Goal: Task Accomplishment & Management: Manage account settings

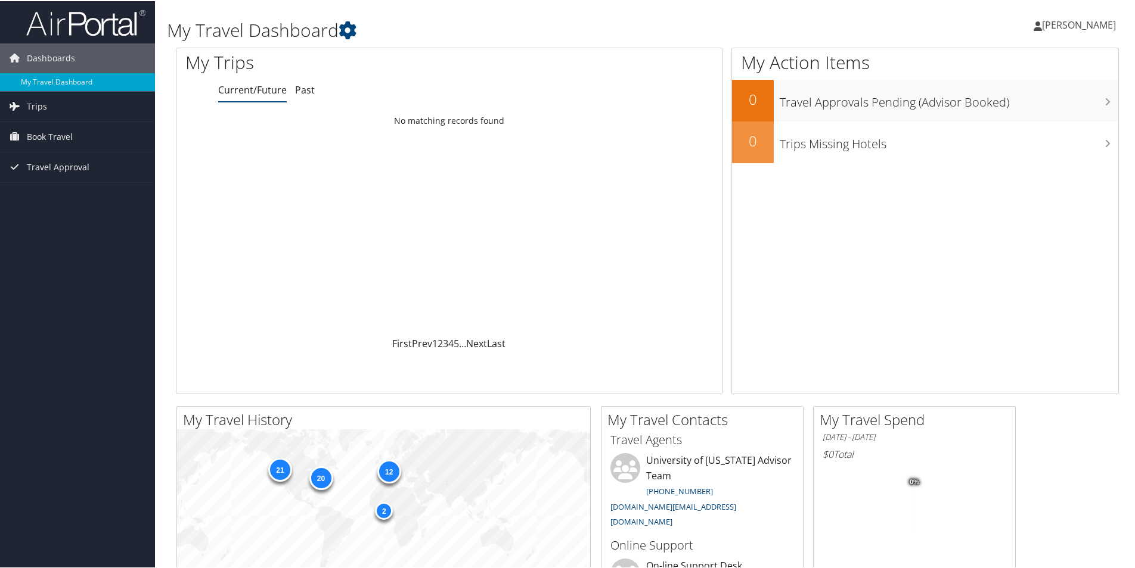
click at [1060, 22] on span "[PERSON_NAME]" at bounding box center [1079, 23] width 74 height 13
click at [1058, 105] on link "View Travel Profile" at bounding box center [1046, 106] width 133 height 20
drag, startPoint x: 0, startPoint y: 0, endPoint x: 1061, endPoint y: 24, distance: 1060.9
click at [1061, 24] on span "[PERSON_NAME]" at bounding box center [1079, 23] width 74 height 13
click at [1013, 198] on link "Sign Out" at bounding box center [1046, 194] width 133 height 20
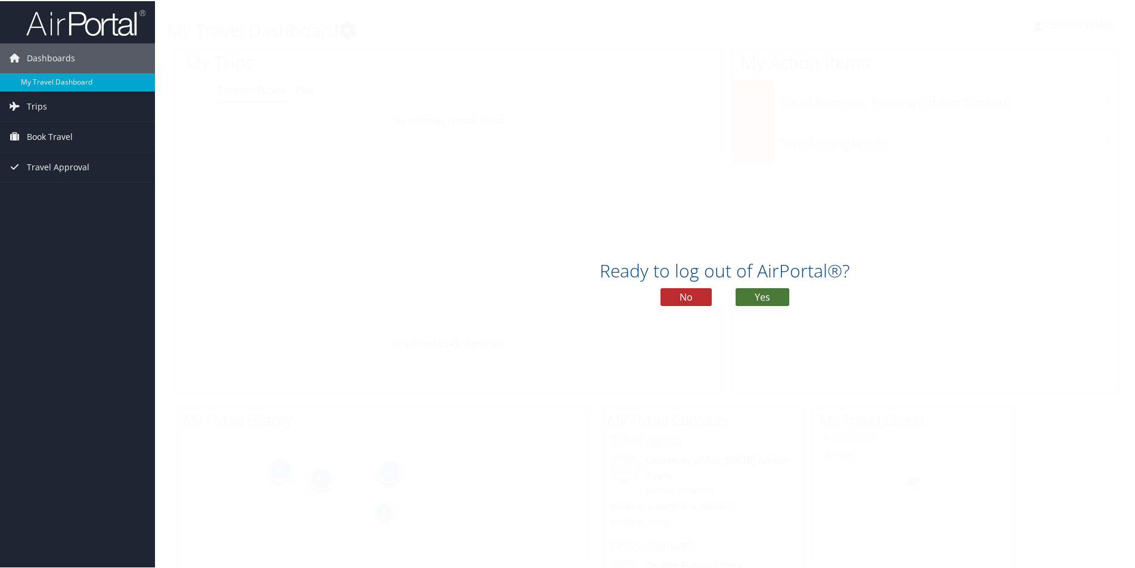
click at [765, 300] on button "Yes" at bounding box center [762, 296] width 54 height 18
